Goal: Transaction & Acquisition: Purchase product/service

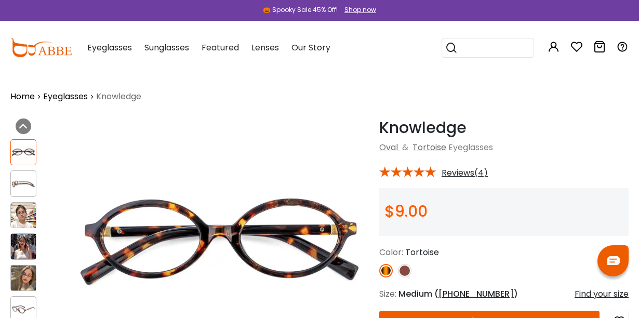
scroll to position [0, 1]
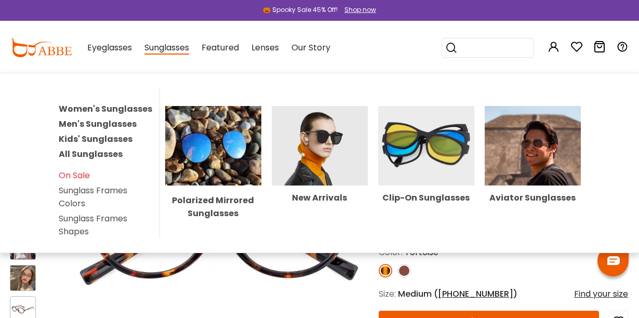
click at [142, 108] on link "Women's Sunglasses" at bounding box center [106, 109] width 94 height 12
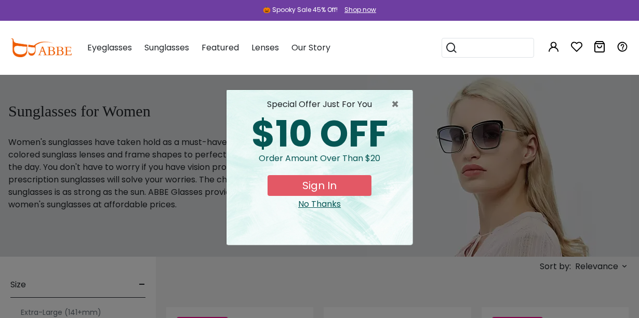
click at [397, 110] on span "×" at bounding box center [397, 104] width 13 height 12
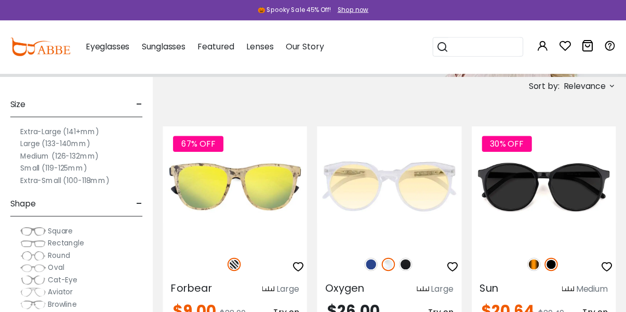
scroll to position [178, 0]
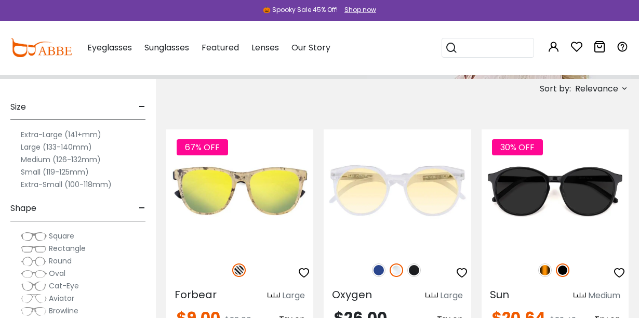
click at [22, 171] on label "Small (119-125mm)" at bounding box center [55, 172] width 68 height 12
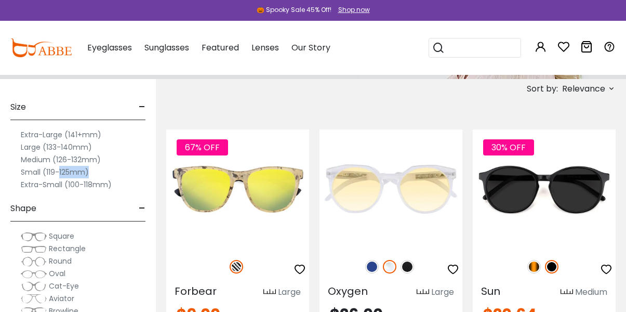
click at [27, 175] on label "Small (119-125mm)" at bounding box center [55, 172] width 68 height 12
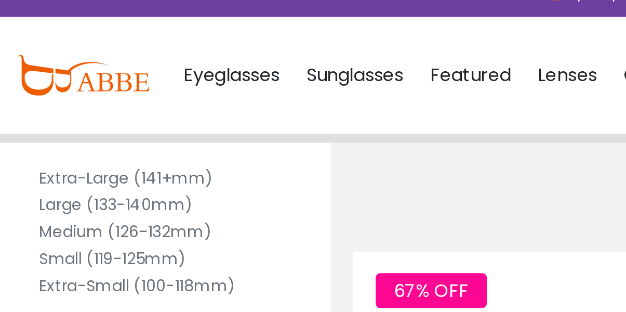
scroll to position [40, 0]
click at [66, 126] on label "Small (119-125mm)" at bounding box center [55, 132] width 68 height 12
click at [24, 126] on label "Small (119-125mm)" at bounding box center [55, 132] width 68 height 12
click at [33, 126] on label "Small (119-125mm)" at bounding box center [55, 132] width 68 height 12
click at [42, 126] on label "Small (119-125mm)" at bounding box center [55, 132] width 68 height 12
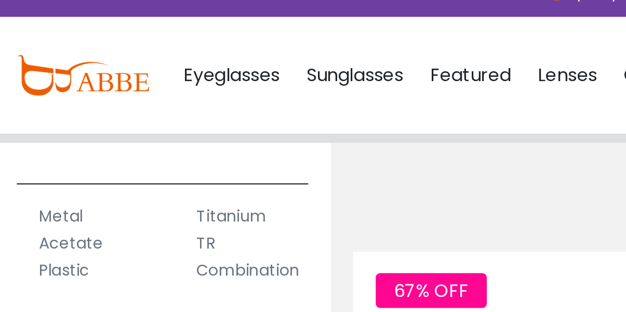
scroll to position [577, 0]
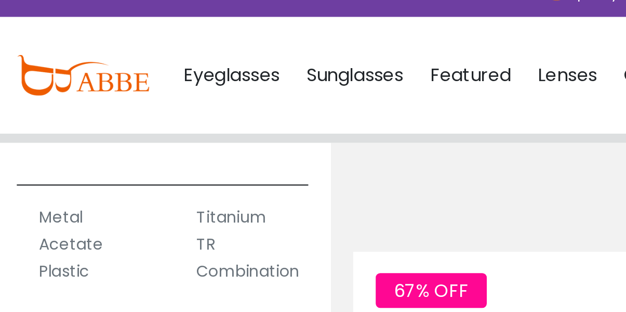
click at [0, 0] on img at bounding box center [0, 0] width 0 height 0
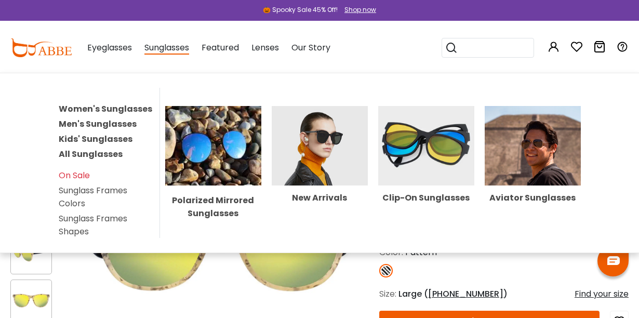
click at [142, 107] on link "Women's Sunglasses" at bounding box center [106, 109] width 94 height 12
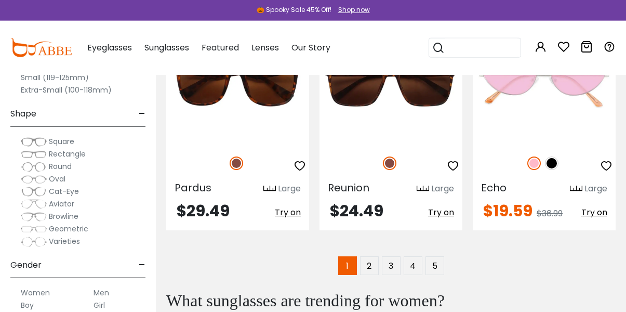
scroll to position [2460, 0]
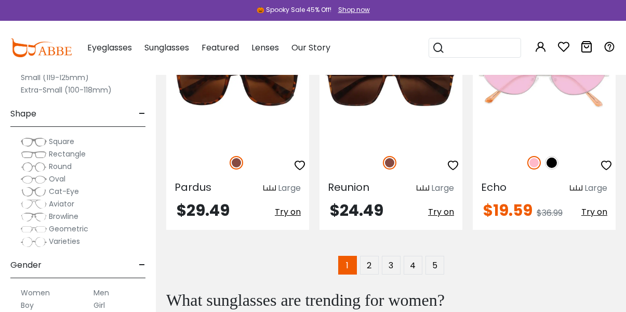
click at [371, 256] on link "2" at bounding box center [369, 265] width 19 height 19
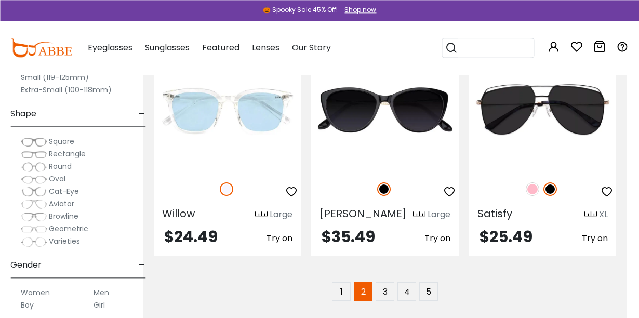
scroll to position [2441, 12]
click at [386, 282] on link "3" at bounding box center [385, 291] width 19 height 19
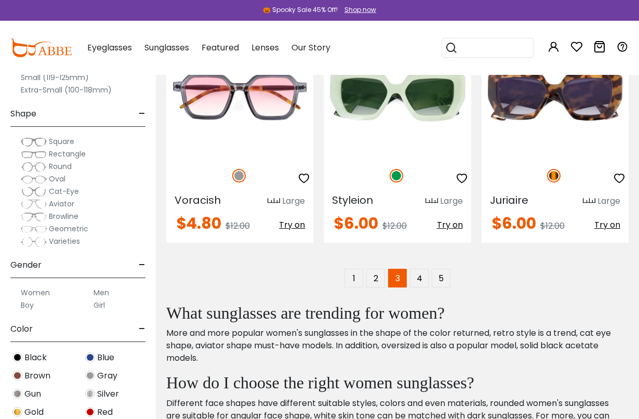
scroll to position [2426, 0]
click at [421, 273] on link "4" at bounding box center [419, 277] width 19 height 19
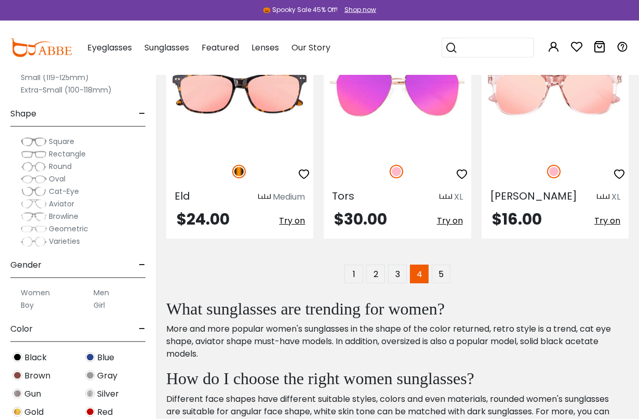
scroll to position [2460, 0]
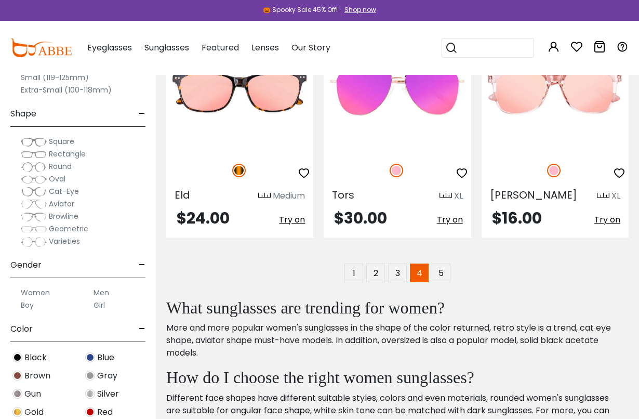
click at [440, 264] on link "5" at bounding box center [441, 273] width 19 height 19
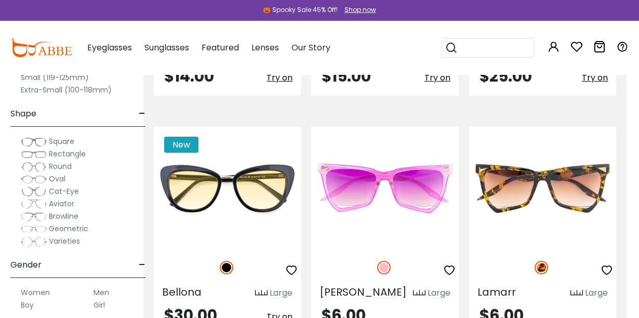
scroll to position [1136, 12]
